Goal: Task Accomplishment & Management: Manage account settings

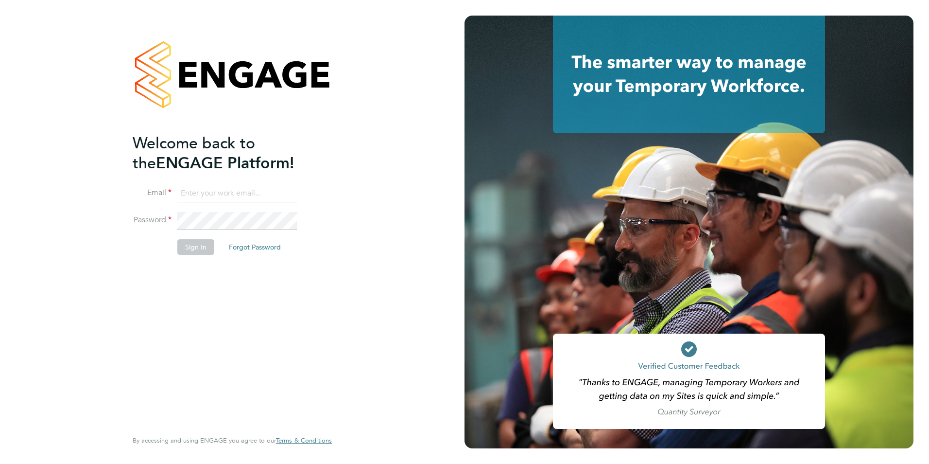
type input "jack.baron@HunterEducation.co.uk"
click at [199, 256] on li "Sign In Forgot Password" at bounding box center [228, 251] width 190 height 25
click at [211, 250] on button "Sign In" at bounding box center [195, 247] width 37 height 16
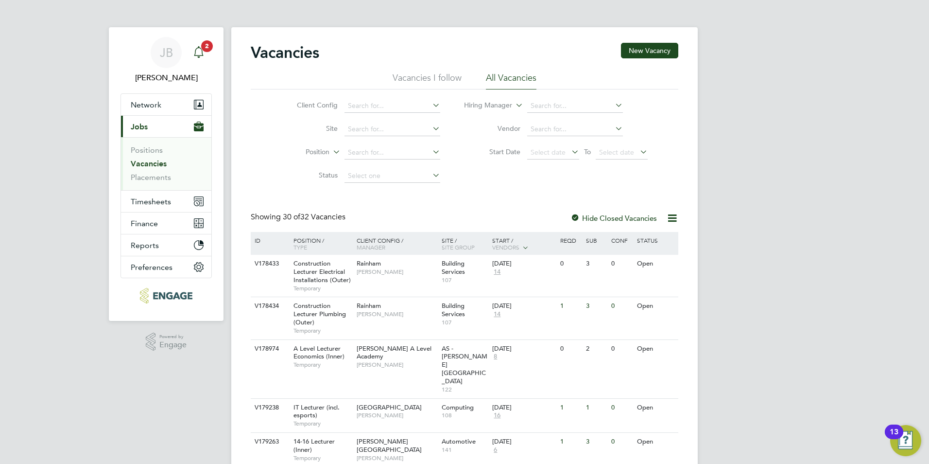
click at [196, 58] on div "Main navigation" at bounding box center [198, 52] width 19 height 19
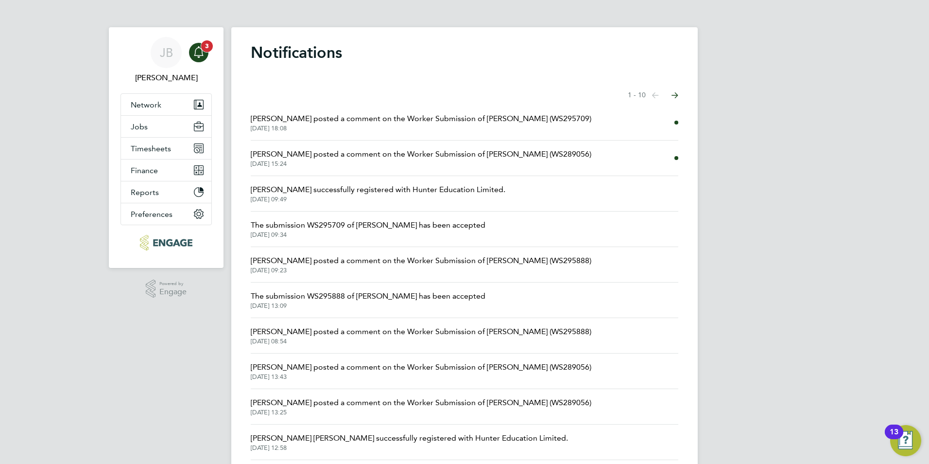
click at [207, 54] on div "Main navigation" at bounding box center [198, 52] width 19 height 19
